Goal: Use online tool/utility

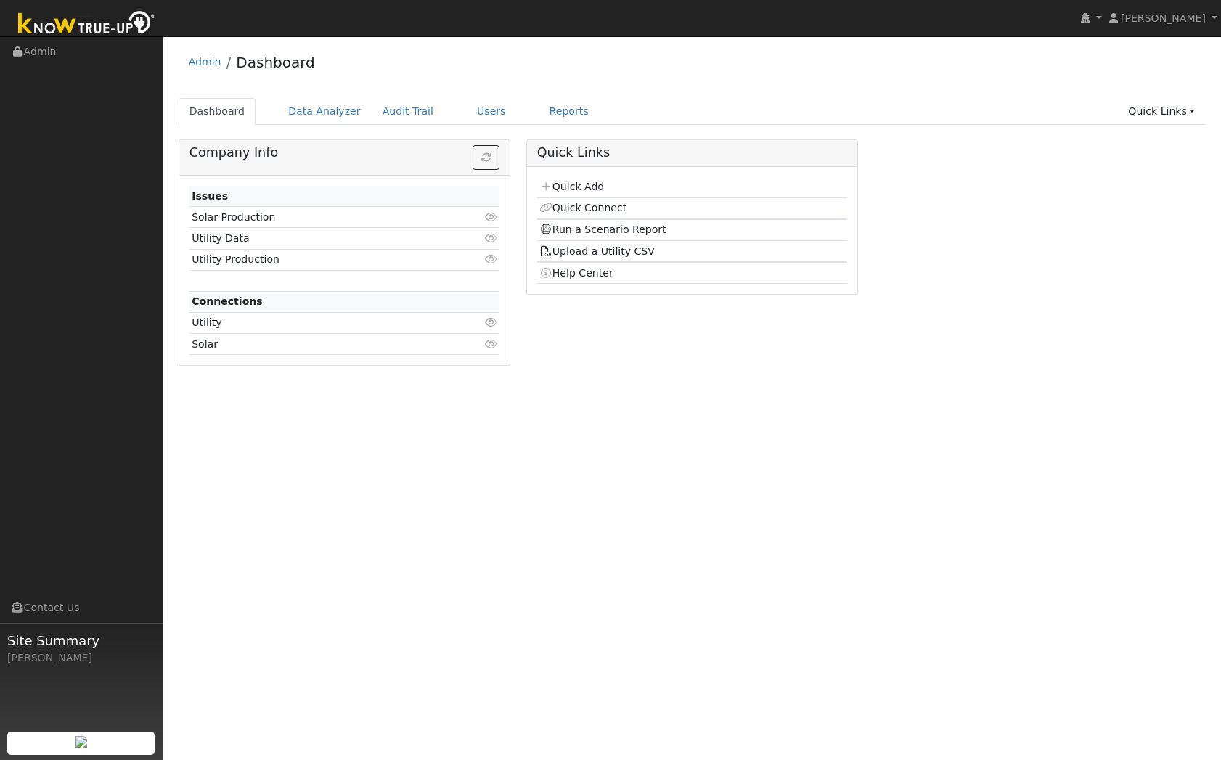
click at [602, 221] on td "Run a Scenario Report" at bounding box center [692, 230] width 311 height 22
click at [602, 229] on link "Run a Scenario Report" at bounding box center [602, 230] width 127 height 12
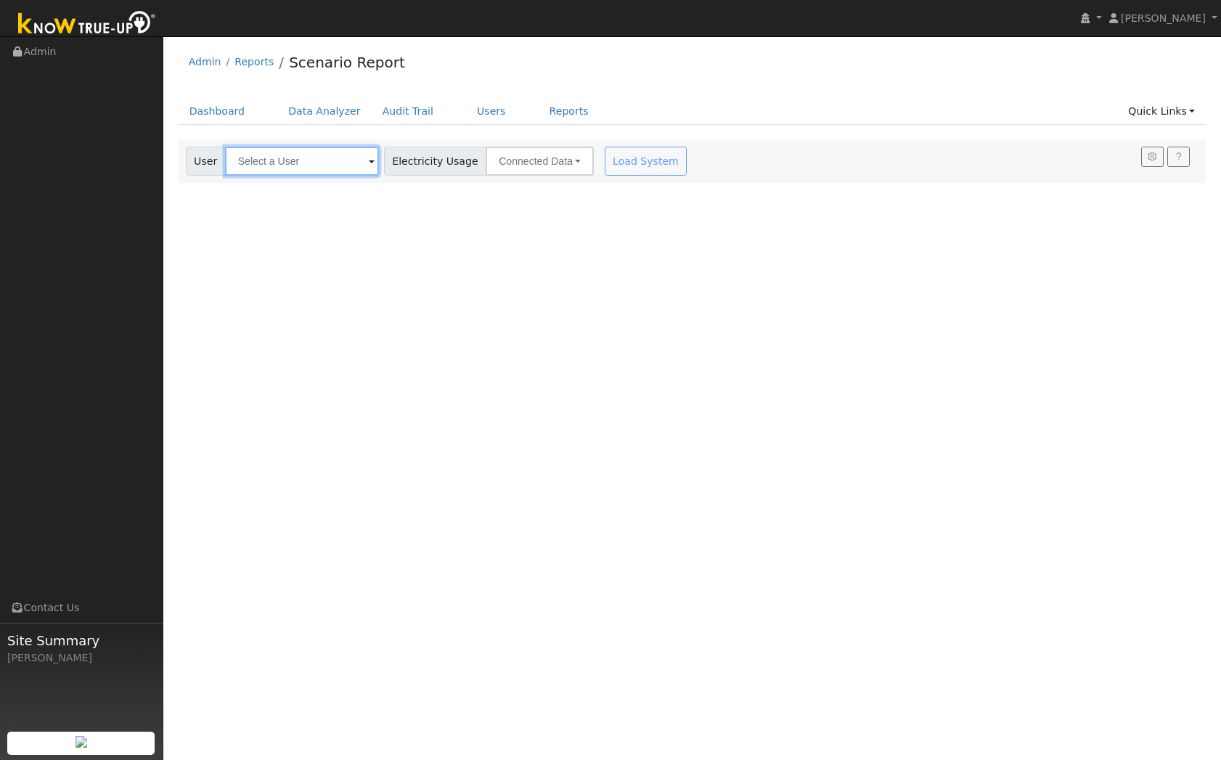
click at [327, 163] on input "text" at bounding box center [302, 161] width 154 height 29
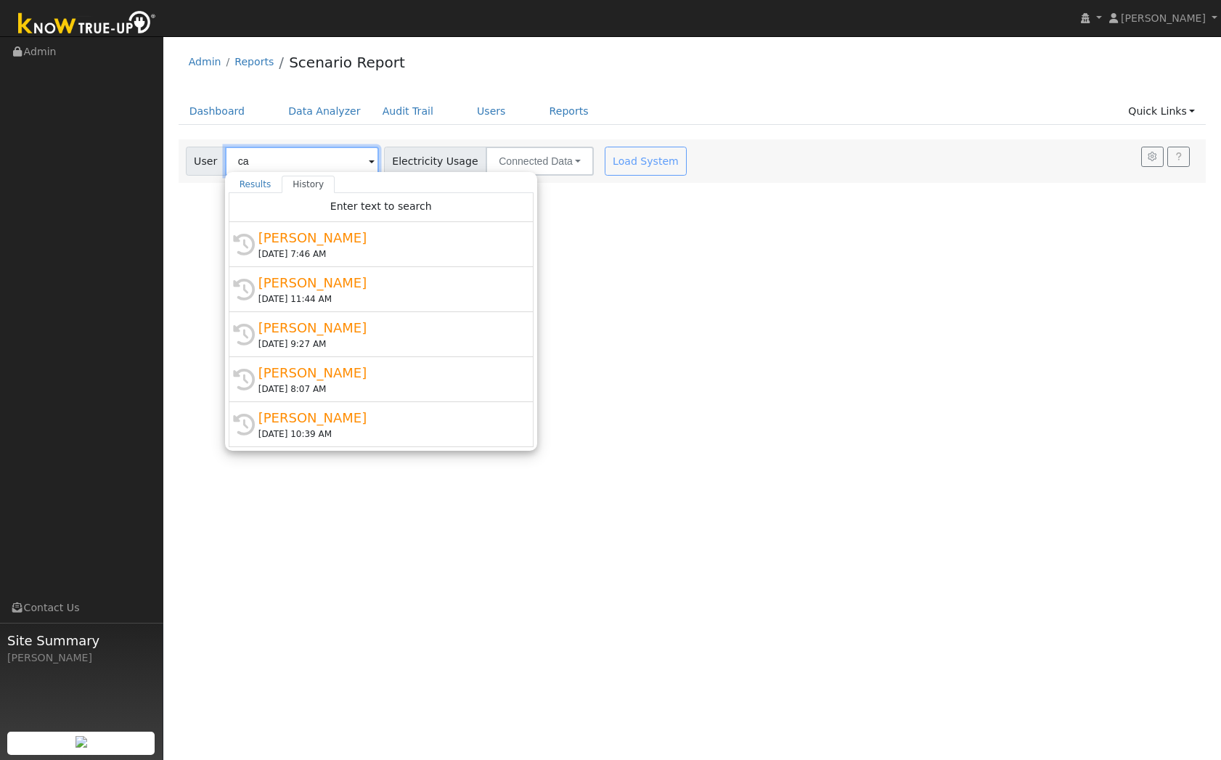
type input "c"
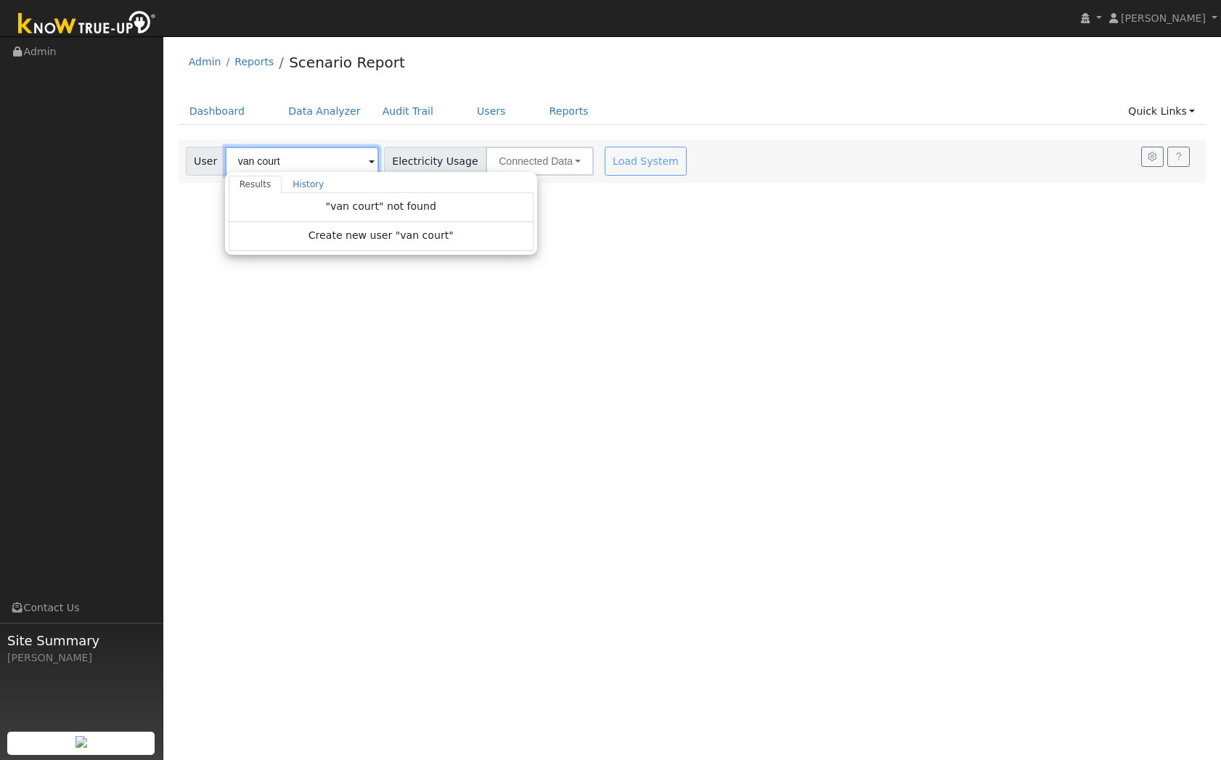
click at [258, 164] on input "van court" at bounding box center [302, 161] width 154 height 29
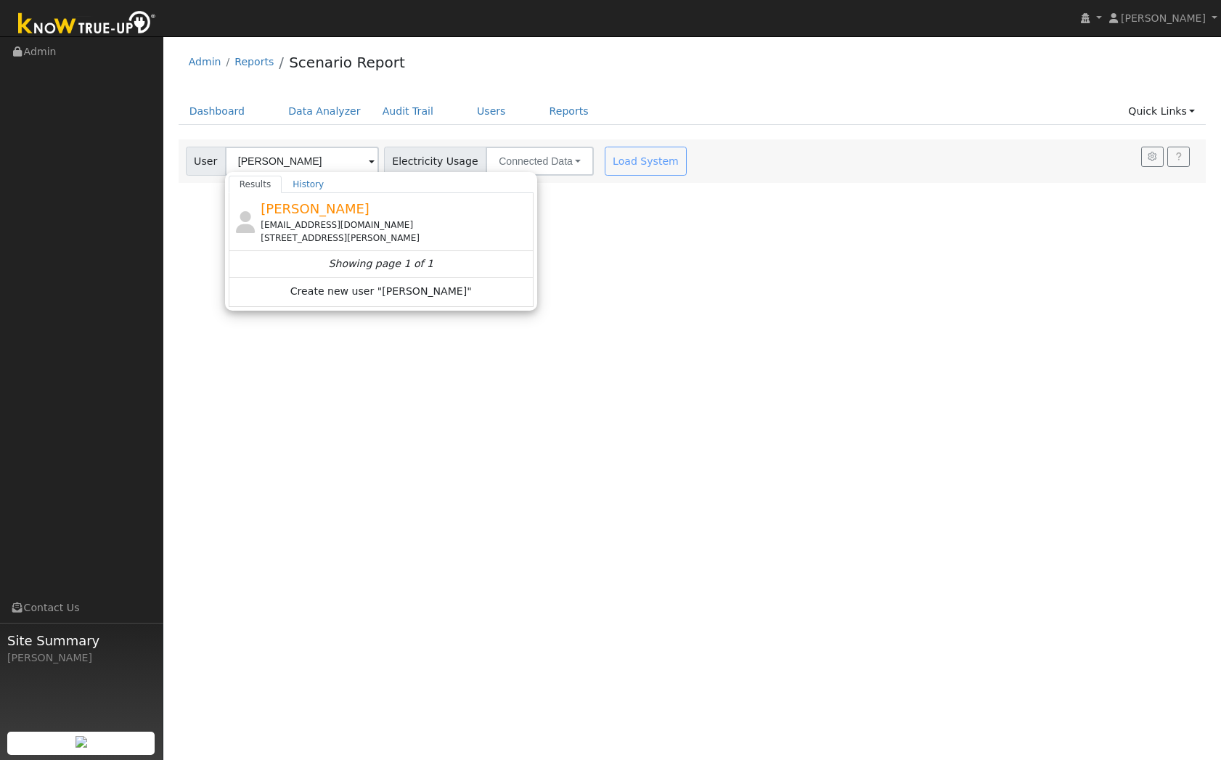
click at [304, 211] on span "Jason Van Court" at bounding box center [315, 208] width 109 height 15
type input "Jason Van Court"
